Goal: Find specific page/section: Find specific page/section

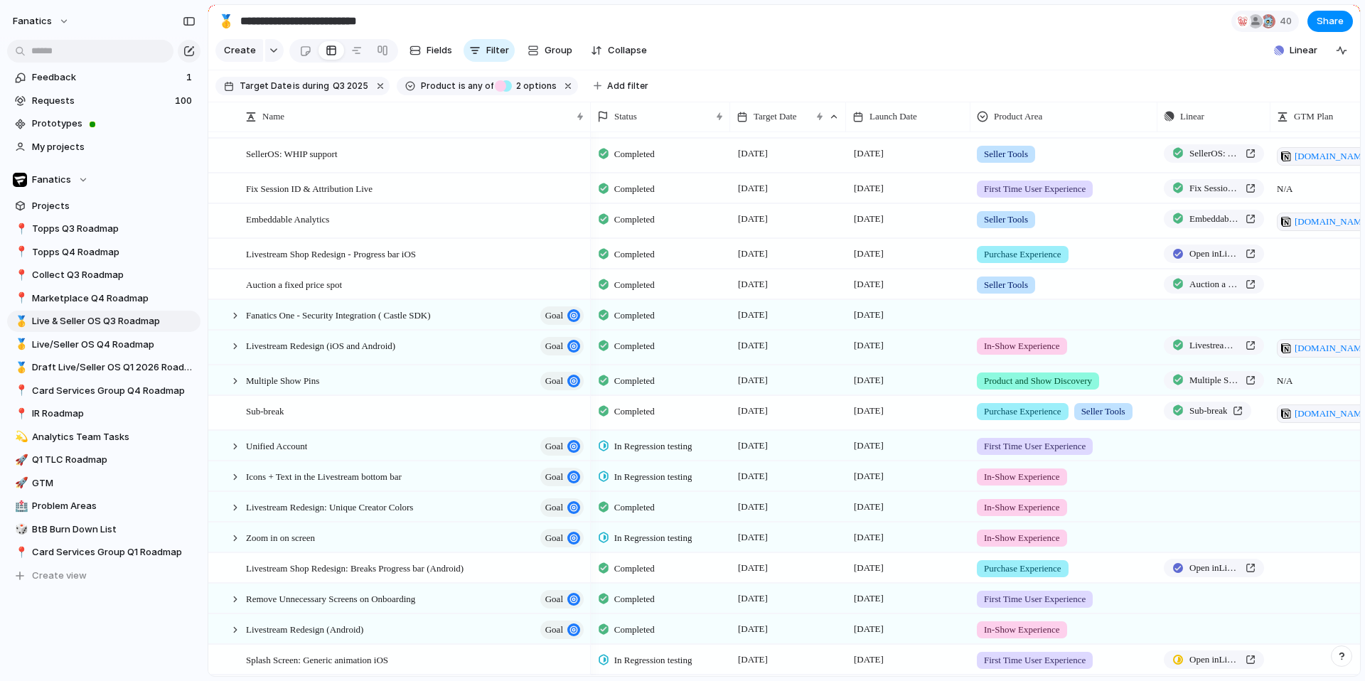
scroll to position [211, 0]
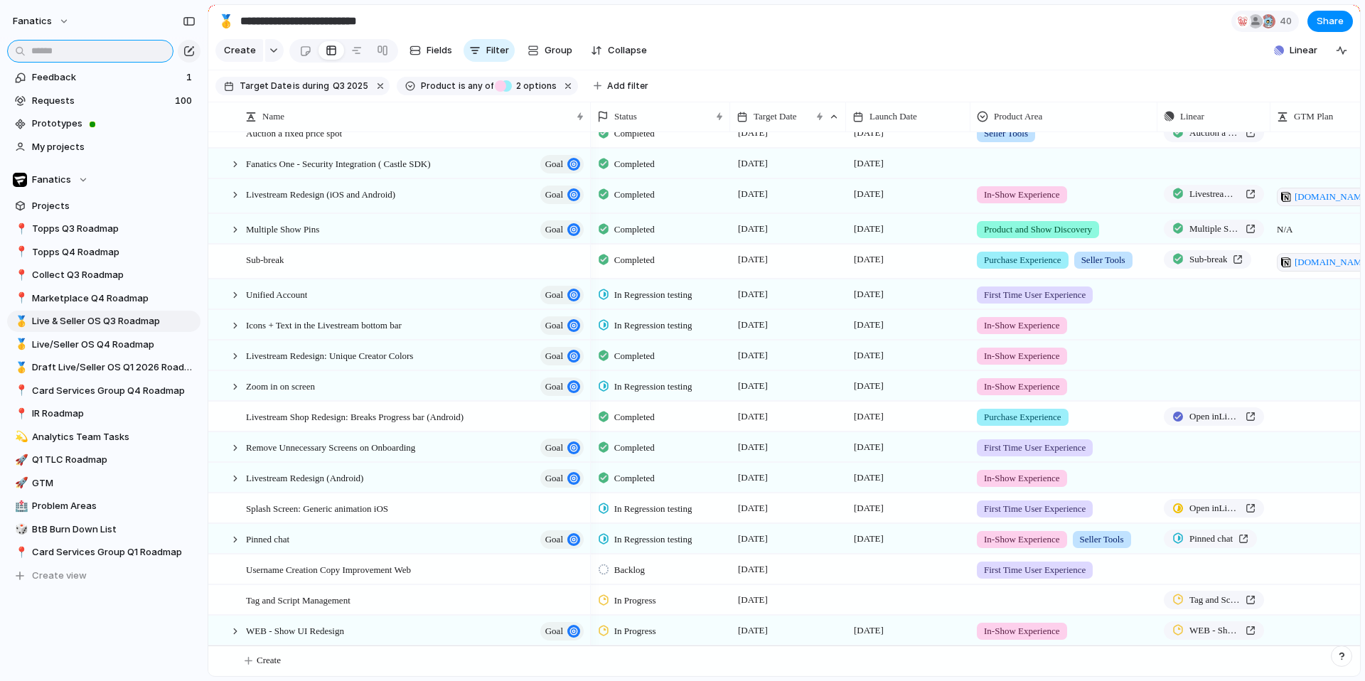
click at [122, 58] on input "text" at bounding box center [90, 51] width 166 height 23
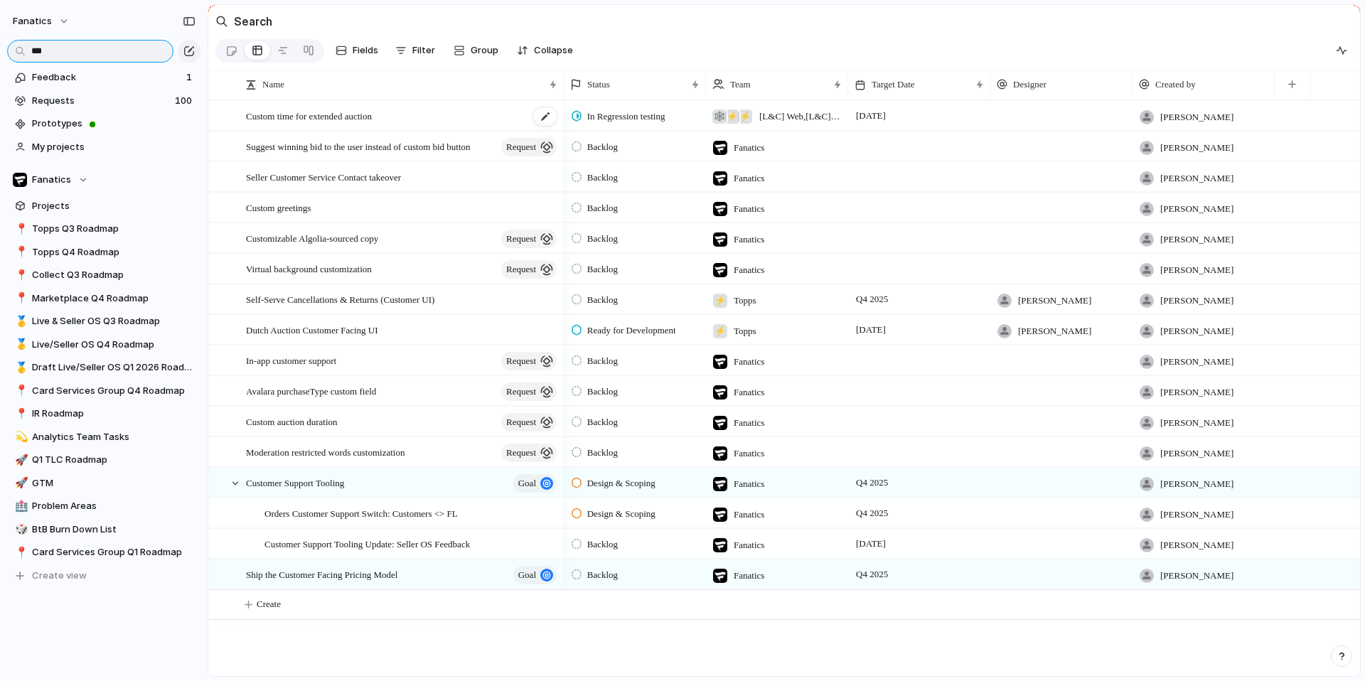
type input "***"
click at [471, 122] on div "Custom time for extended auction" at bounding box center [402, 116] width 313 height 29
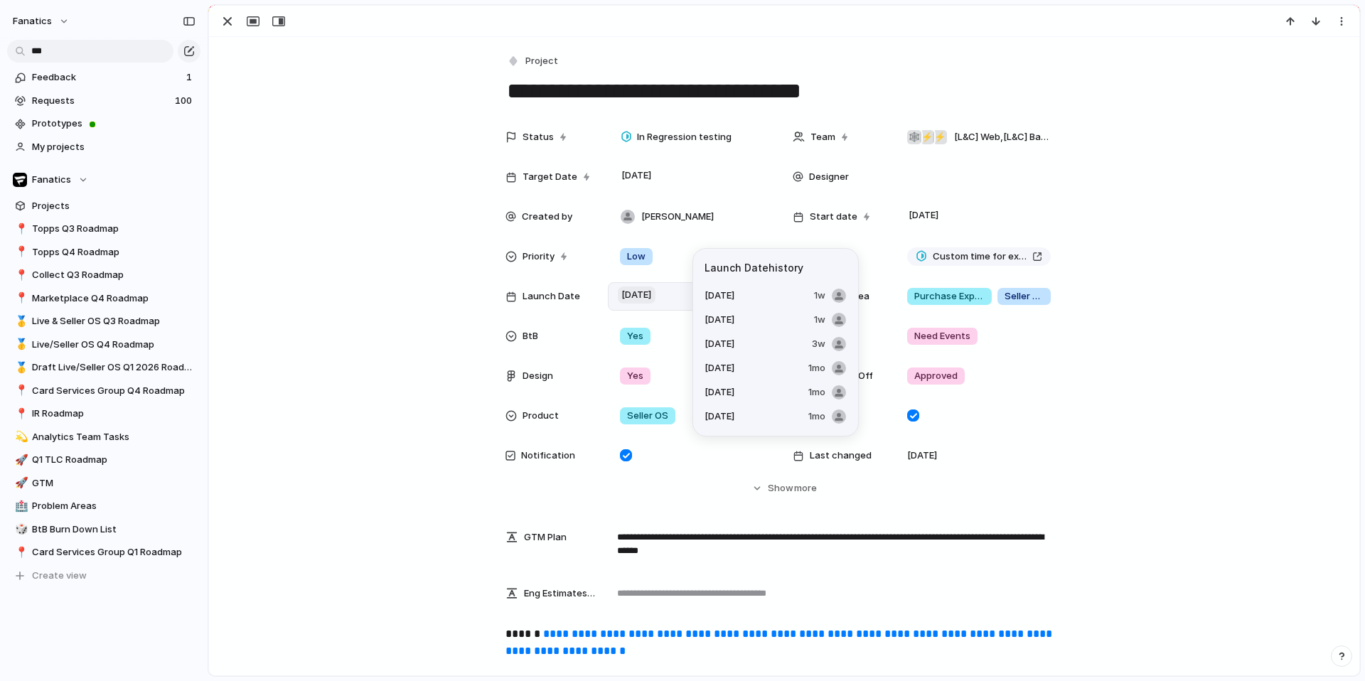
click at [655, 299] on span "[DATE]" at bounding box center [637, 294] width 38 height 17
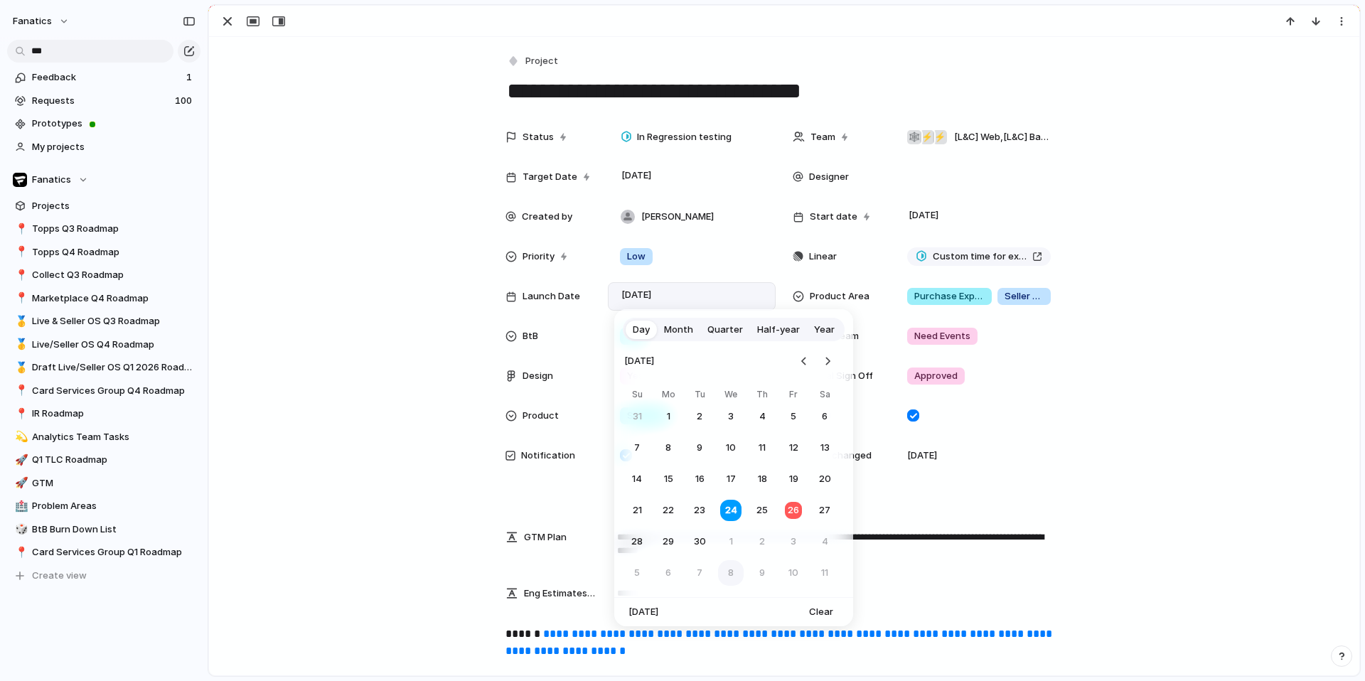
click at [730, 575] on button "8" at bounding box center [731, 573] width 26 height 26
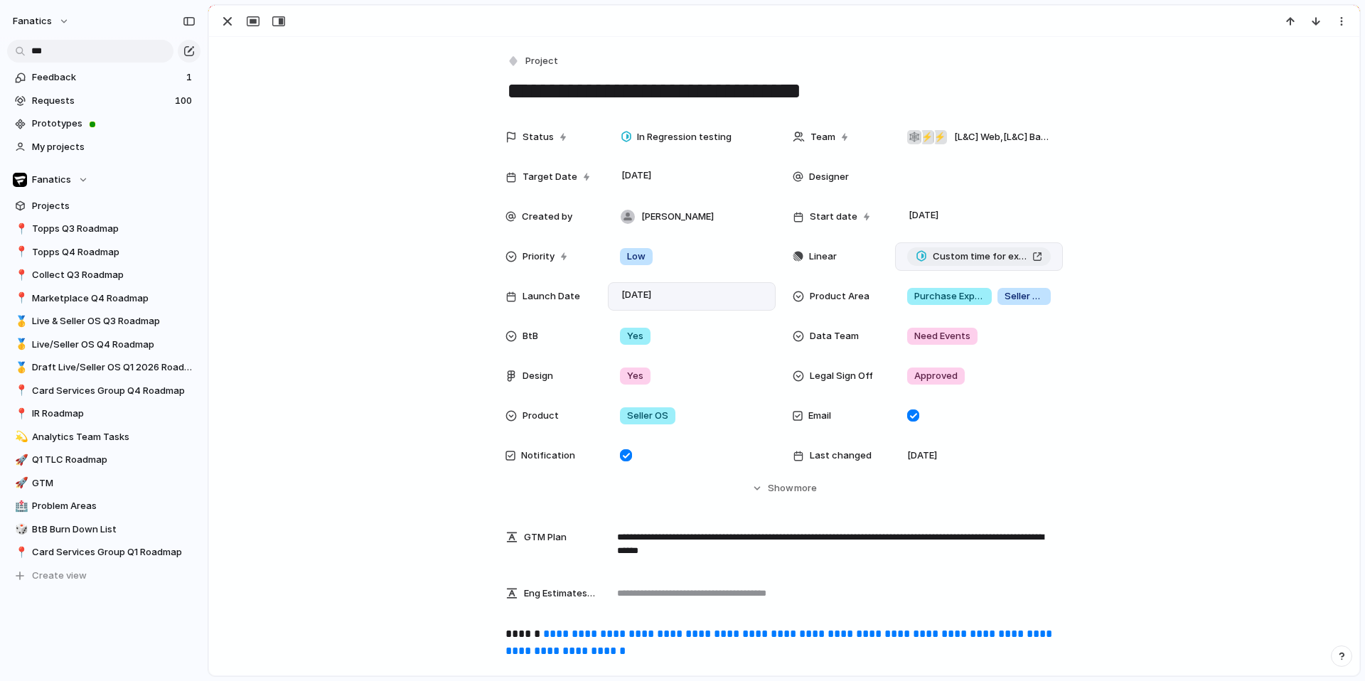
click at [952, 254] on span "Custom time for extended auction" at bounding box center [980, 256] width 94 height 14
